Goal: Navigation & Orientation: Find specific page/section

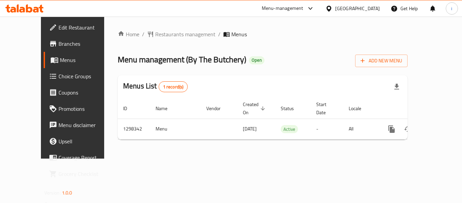
click at [304, 12] on div "Menu-management" at bounding box center [283, 8] width 42 height 8
click at [155, 34] on span "Restaurants management" at bounding box center [185, 34] width 60 height 8
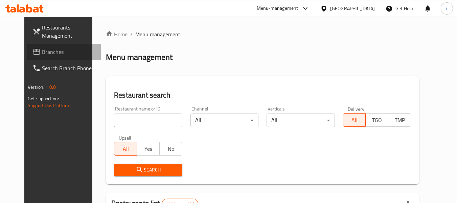
click at [42, 55] on span "Branches" at bounding box center [68, 52] width 53 height 8
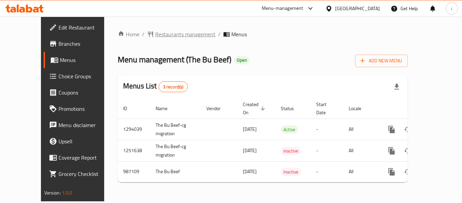
click at [155, 31] on span "Restaurants management" at bounding box center [185, 34] width 60 height 8
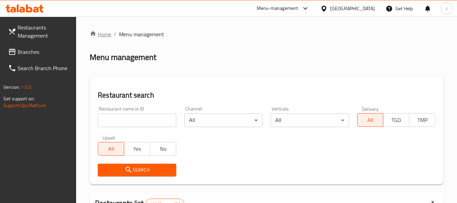
click at [95, 36] on icon "breadcrumb" at bounding box center [93, 33] width 6 height 5
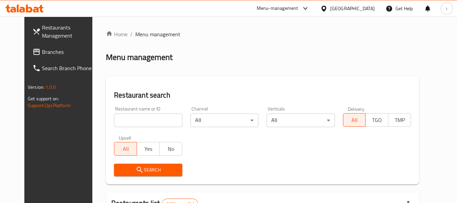
click at [42, 53] on span "Branches" at bounding box center [68, 52] width 53 height 8
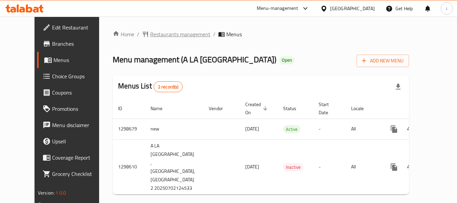
click at [154, 38] on span "Restaurants management" at bounding box center [180, 34] width 60 height 8
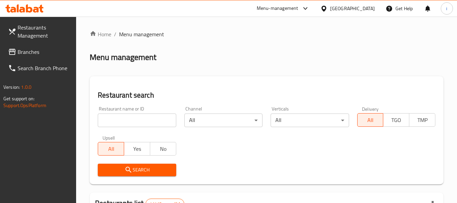
click at [20, 53] on span "Branches" at bounding box center [44, 52] width 53 height 8
